Goal: Information Seeking & Learning: Learn about a topic

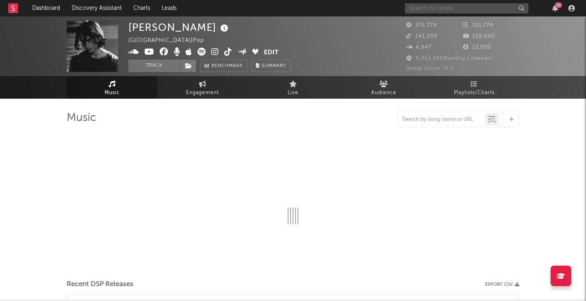
click at [454, 5] on input "text" at bounding box center [466, 8] width 123 height 10
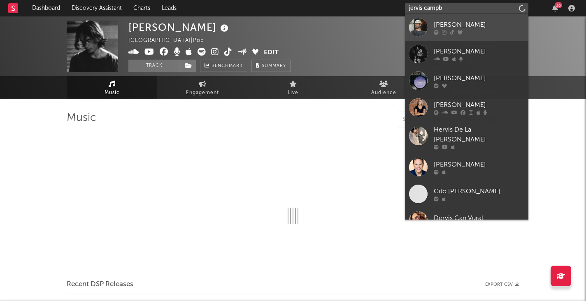
type input "jervis campb"
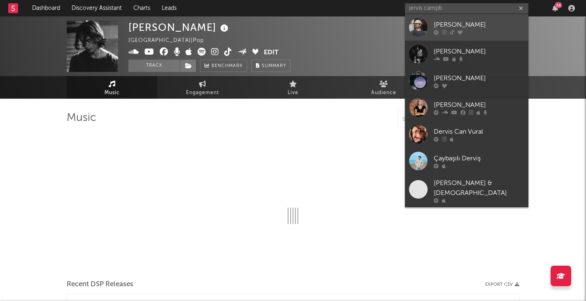
click at [474, 19] on link "[PERSON_NAME]" at bounding box center [466, 27] width 123 height 27
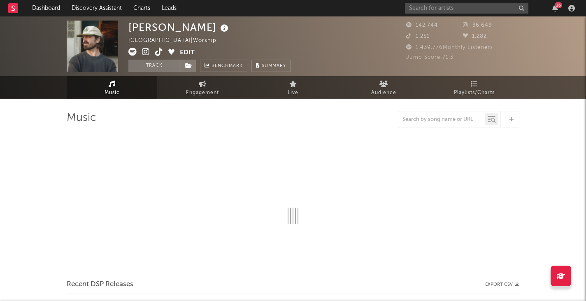
select select "6m"
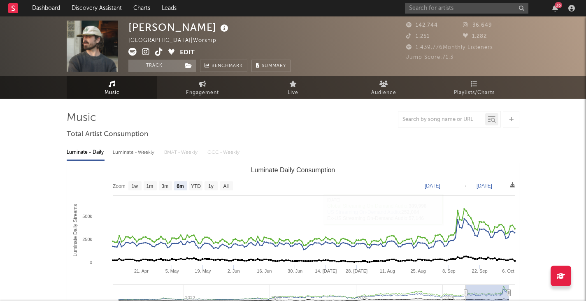
click at [137, 149] on div "Luminate - Weekly" at bounding box center [134, 153] width 43 height 14
select select "6m"
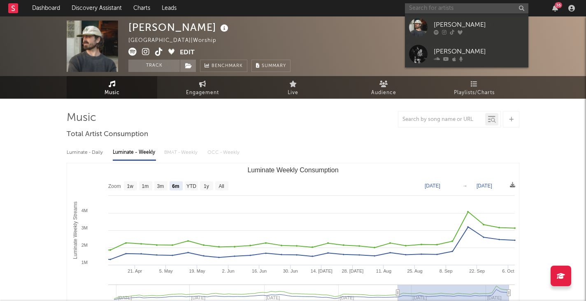
click at [456, 13] on input "text" at bounding box center [466, 8] width 123 height 10
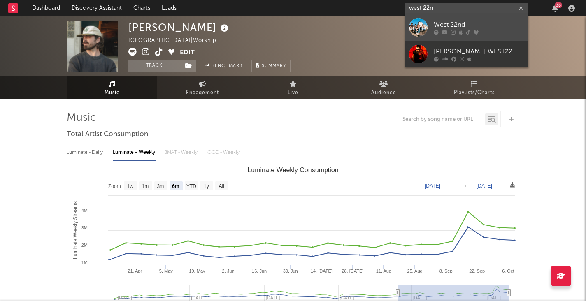
type input "west 22n"
click at [457, 20] on div "West 22nd" at bounding box center [479, 25] width 91 height 10
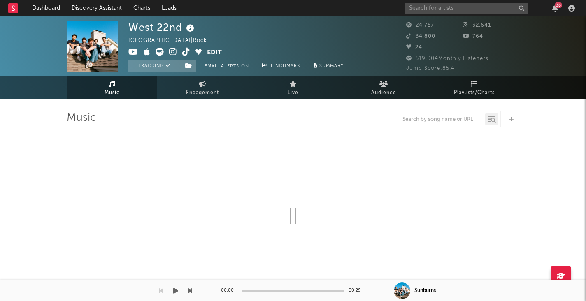
select select "6m"
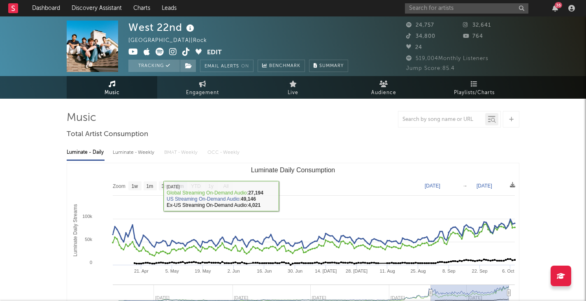
click at [144, 151] on div "Luminate - Weekly" at bounding box center [134, 153] width 43 height 14
select select "6m"
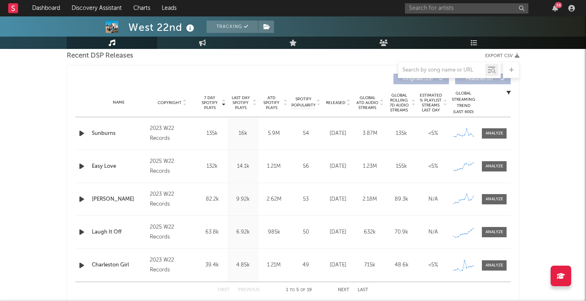
scroll to position [330, 0]
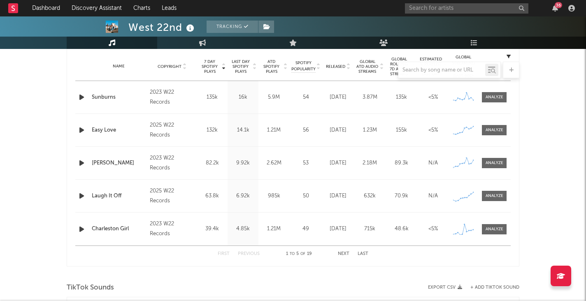
click at [340, 253] on button "Next" at bounding box center [344, 254] width 12 height 5
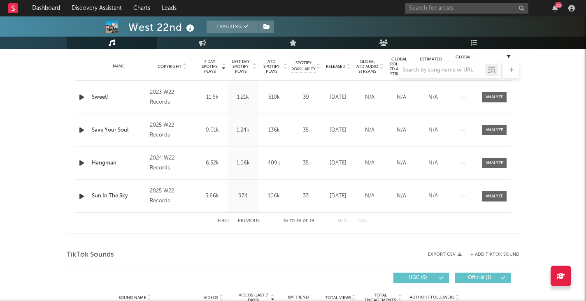
click at [228, 223] on button "First" at bounding box center [224, 221] width 12 height 5
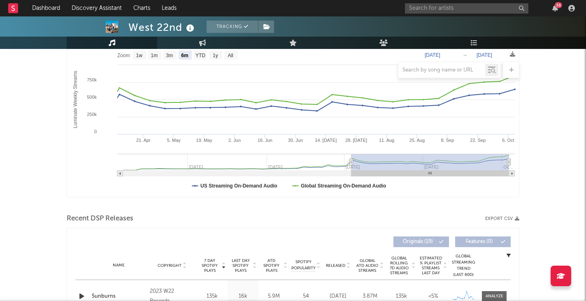
scroll to position [118, 0]
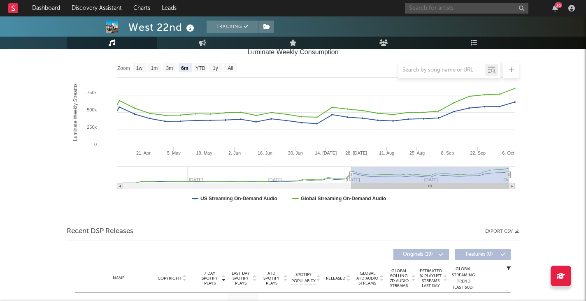
click at [433, 10] on input "text" at bounding box center [466, 8] width 123 height 10
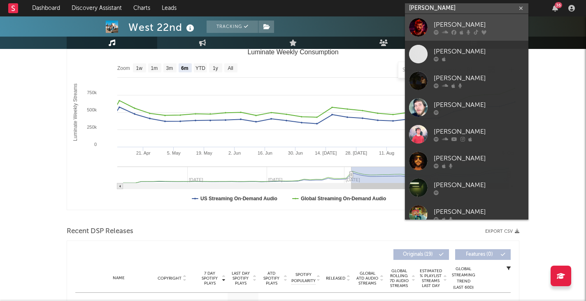
type input "brantley"
click at [438, 21] on div "[PERSON_NAME]" at bounding box center [479, 25] width 91 height 10
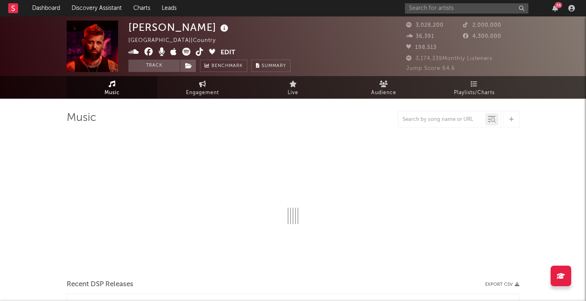
select select "6m"
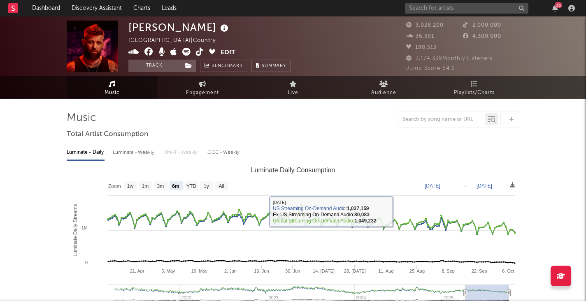
click at [129, 156] on div "Luminate - Weekly" at bounding box center [134, 153] width 43 height 14
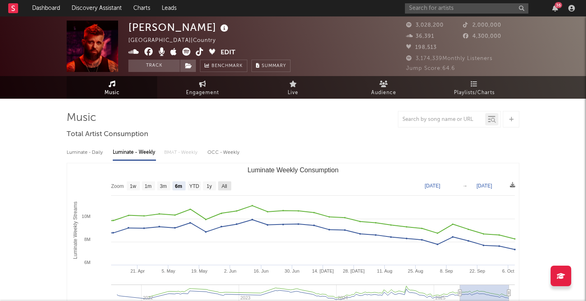
click at [225, 184] on text "All" at bounding box center [223, 187] width 5 height 6
select select "All"
type input "2021-09-30"
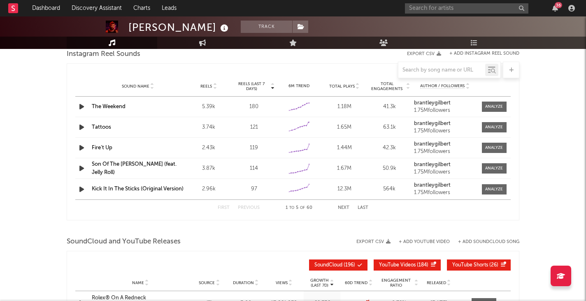
scroll to position [959, 0]
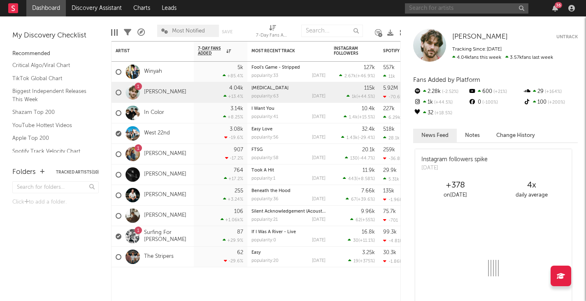
click at [433, 8] on input "text" at bounding box center [466, 8] width 123 height 10
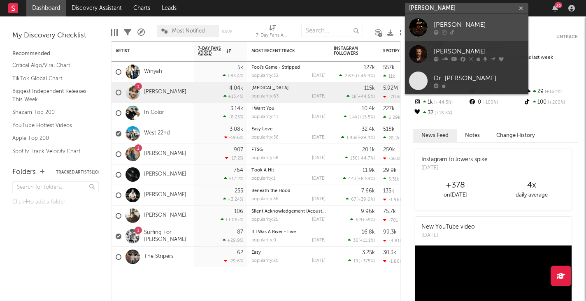
type input "[PERSON_NAME]"
click at [479, 22] on div "[PERSON_NAME]" at bounding box center [479, 25] width 91 height 10
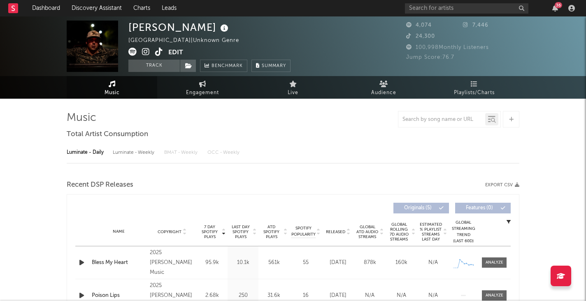
select select "1w"
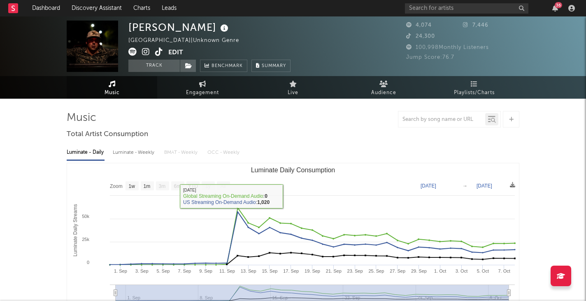
click at [133, 150] on div "Luminate - Weekly" at bounding box center [134, 153] width 43 height 14
select select "6m"
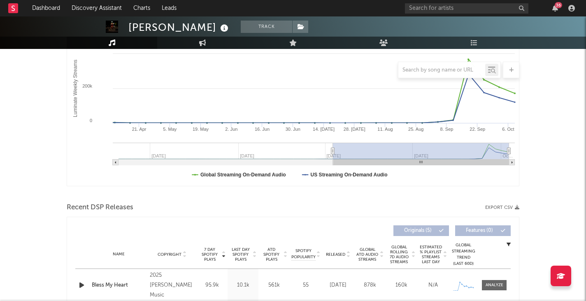
scroll to position [123, 0]
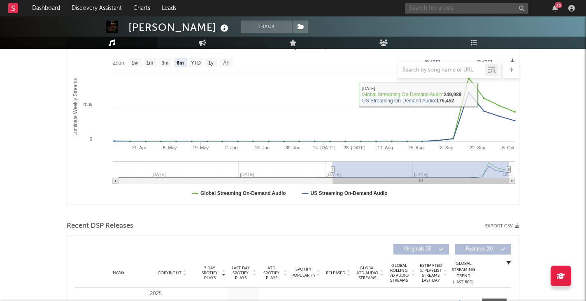
click at [442, 7] on input "text" at bounding box center [466, 8] width 123 height 10
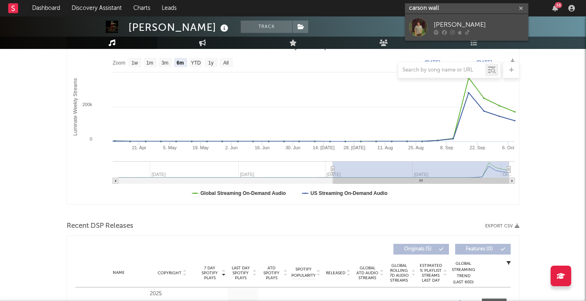
type input "carson wall"
click at [465, 24] on div "[PERSON_NAME]" at bounding box center [479, 25] width 91 height 10
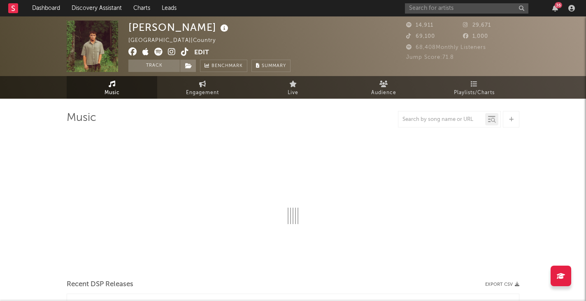
select select "6m"
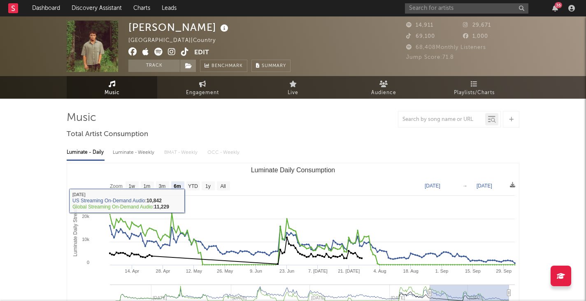
click at [128, 158] on div "Luminate - Weekly" at bounding box center [134, 153] width 43 height 14
select select "6m"
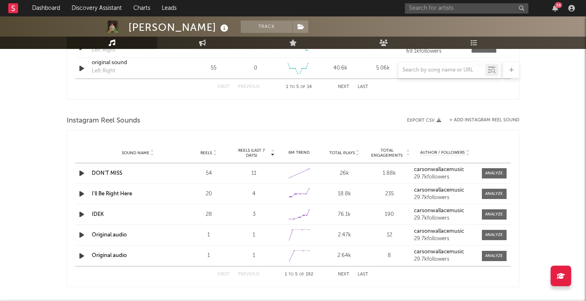
scroll to position [721, 0]
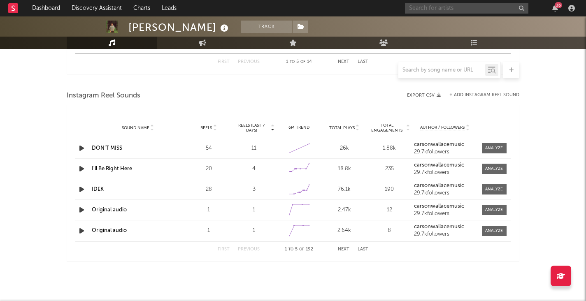
click at [471, 9] on input "text" at bounding box center [466, 8] width 123 height 10
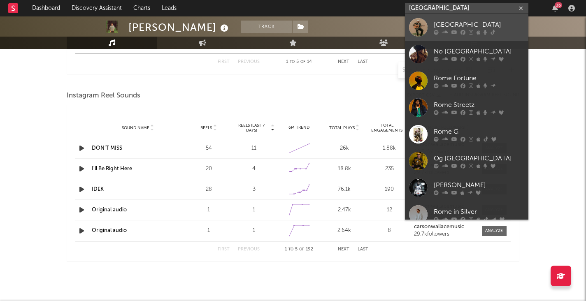
type input "[GEOGRAPHIC_DATA]"
click at [478, 20] on div "[GEOGRAPHIC_DATA]" at bounding box center [479, 25] width 91 height 10
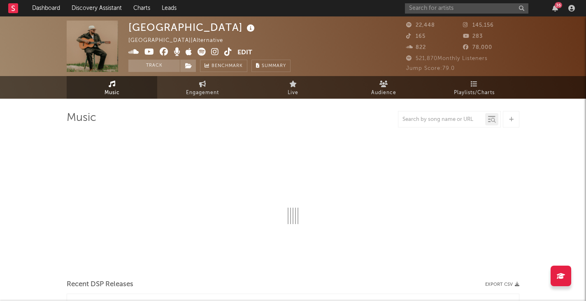
select select "6m"
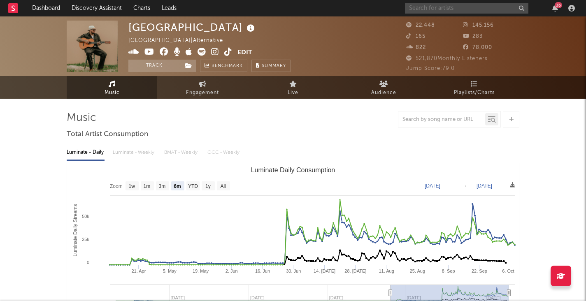
click at [439, 6] on input "text" at bounding box center [466, 8] width 123 height 10
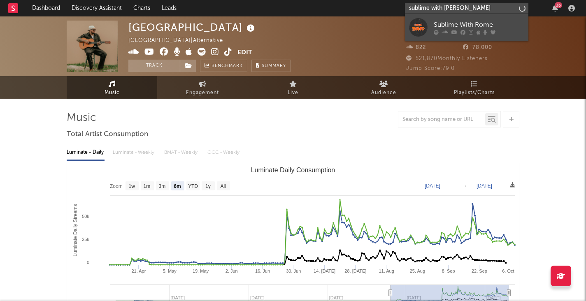
type input "sublime with [PERSON_NAME]"
click at [457, 24] on div "Sublime With Rome" at bounding box center [479, 25] width 91 height 10
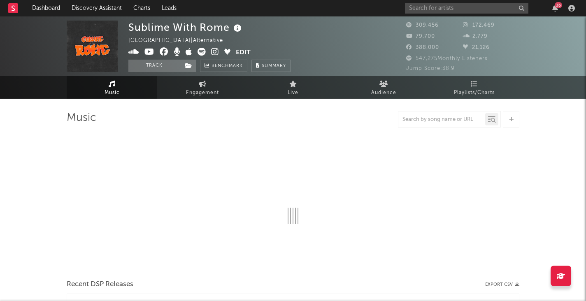
select select "6m"
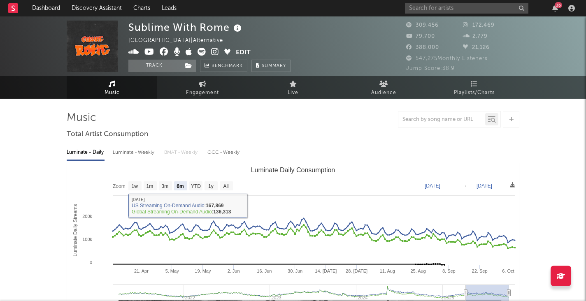
click at [126, 150] on div "Luminate - Weekly" at bounding box center [134, 153] width 43 height 14
select select "6m"
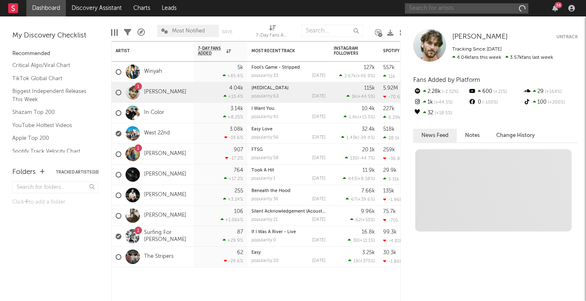
click at [443, 10] on input "text" at bounding box center [466, 8] width 123 height 10
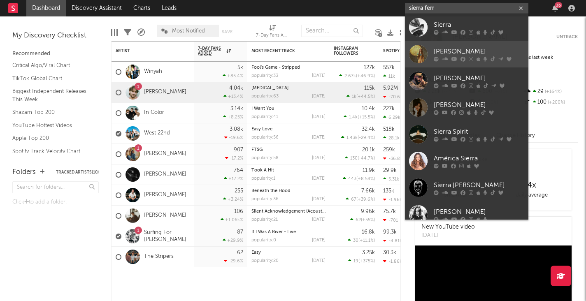
type input "sierra ferr"
click at [445, 47] on div "Sierra Ferrell" at bounding box center [479, 52] width 91 height 10
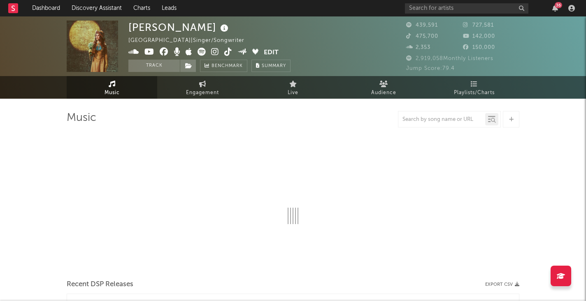
select select "6m"
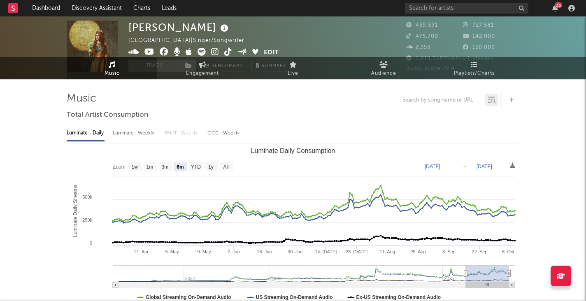
scroll to position [21, 0]
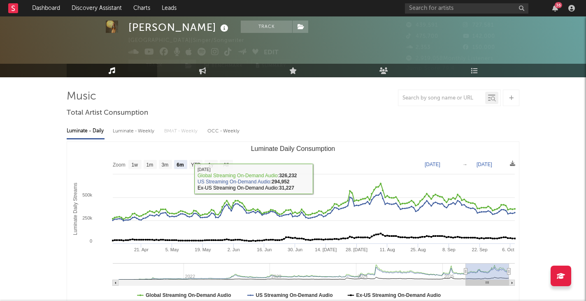
click at [127, 125] on div "Luminate - Weekly" at bounding box center [134, 131] width 43 height 14
select select "6m"
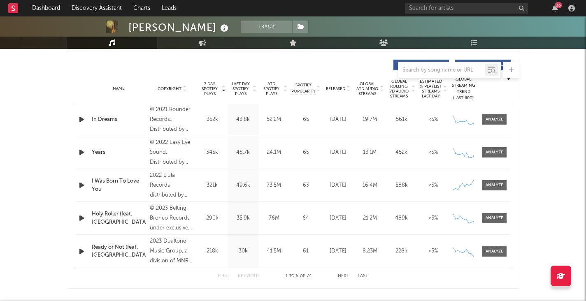
scroll to position [308, 0]
click at [336, 90] on span "Released" at bounding box center [335, 88] width 19 height 5
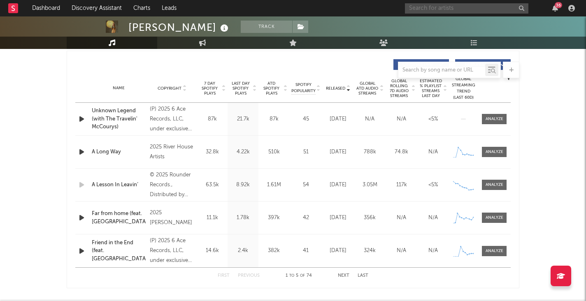
click at [475, 9] on input "text" at bounding box center [466, 8] width 123 height 10
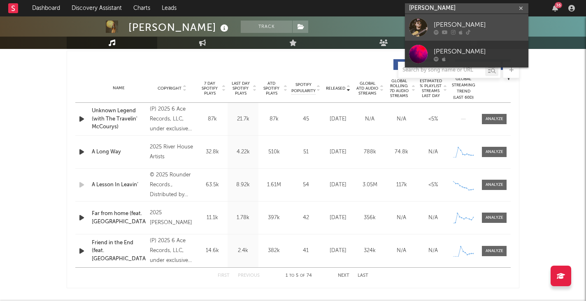
type input "colton bowling"
click at [471, 22] on div "Colton Bowlin" at bounding box center [479, 25] width 91 height 10
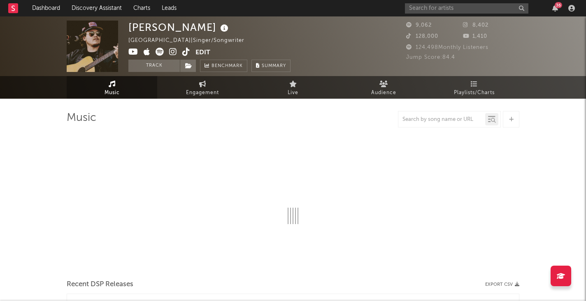
select select "6m"
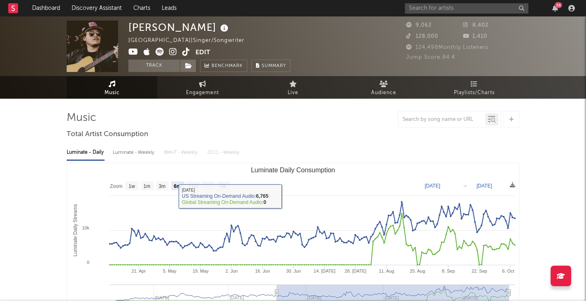
click at [136, 153] on div "Luminate - Weekly" at bounding box center [134, 153] width 43 height 14
select select "6m"
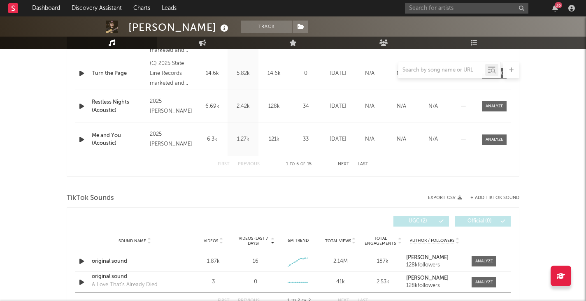
scroll to position [417, 0]
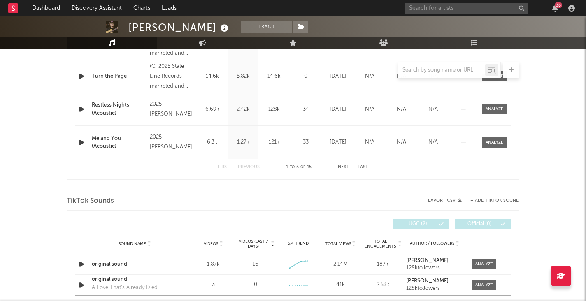
click at [342, 167] on button "Next" at bounding box center [344, 167] width 12 height 5
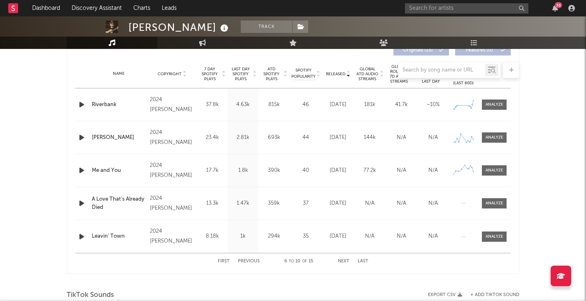
scroll to position [325, 0]
